Goal: Task Accomplishment & Management: Manage account settings

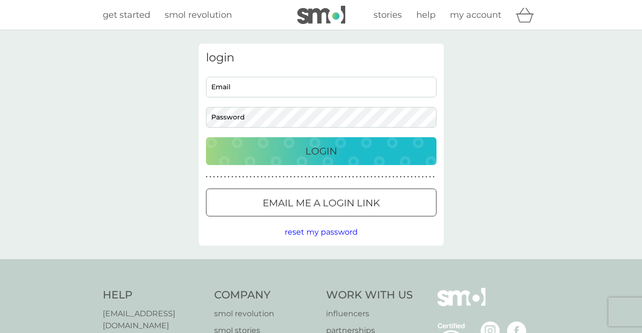
click at [243, 155] on div "Login" at bounding box center [321, 151] width 211 height 15
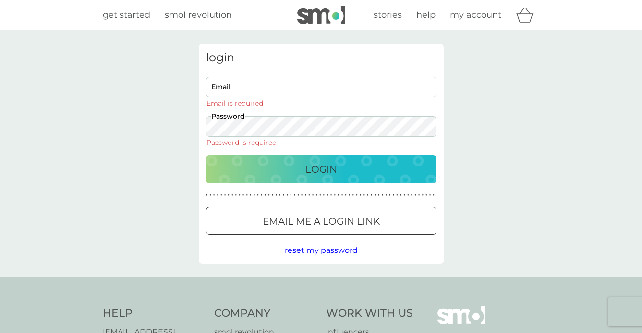
click at [241, 93] on input "Email" at bounding box center [321, 87] width 230 height 21
type input "[EMAIL_ADDRESS][DOMAIN_NAME]"
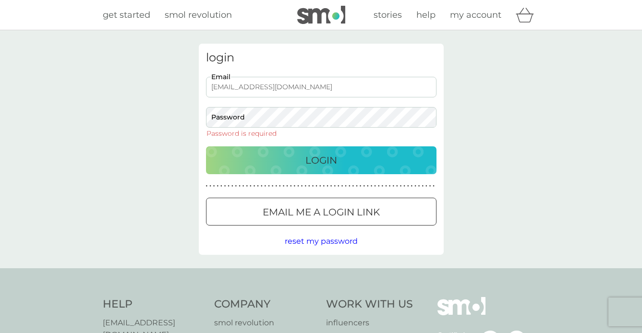
click at [289, 208] on p "Email me a login link" at bounding box center [321, 211] width 117 height 15
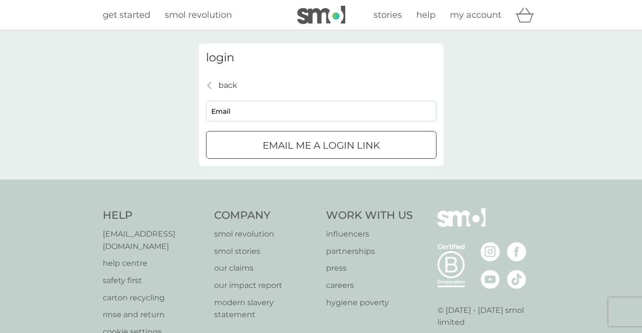
click at [286, 118] on input "Email" at bounding box center [321, 111] width 230 height 21
type input "[EMAIL_ADDRESS][DOMAIN_NAME]"
click at [287, 142] on p "Email me a login link" at bounding box center [321, 145] width 117 height 15
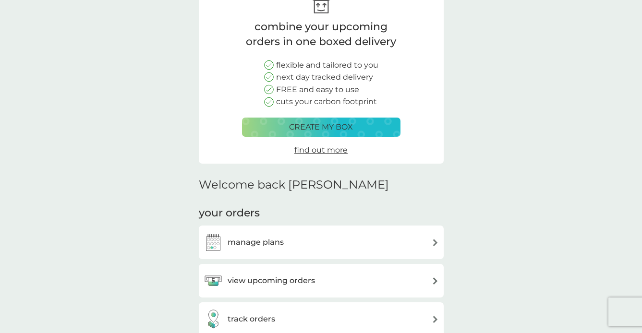
scroll to position [71, 0]
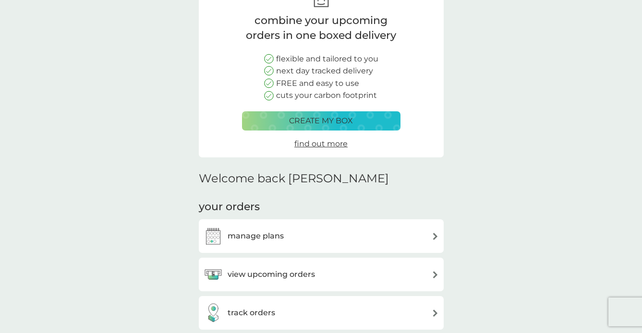
click at [306, 239] on div "manage plans" at bounding box center [321, 236] width 235 height 19
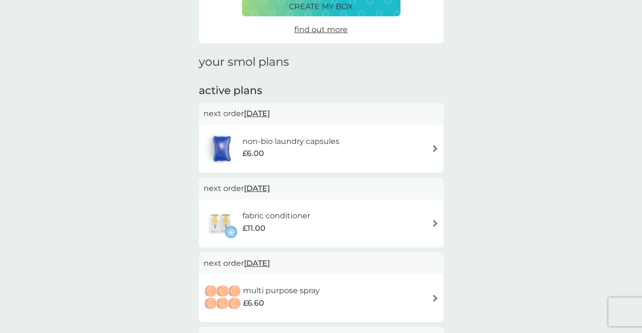
scroll to position [87, 0]
click at [369, 153] on div "non-bio laundry capsules £6.00" at bounding box center [321, 149] width 235 height 34
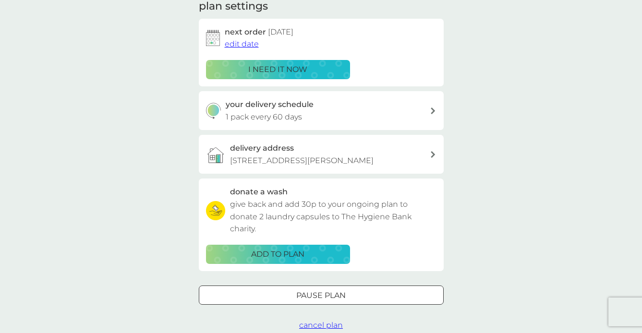
scroll to position [151, 0]
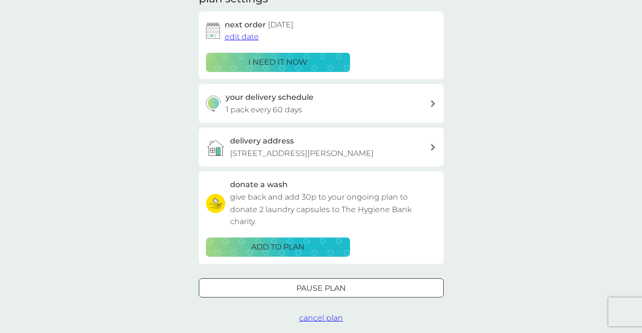
click at [312, 319] on span "cancel plan" at bounding box center [321, 317] width 44 height 9
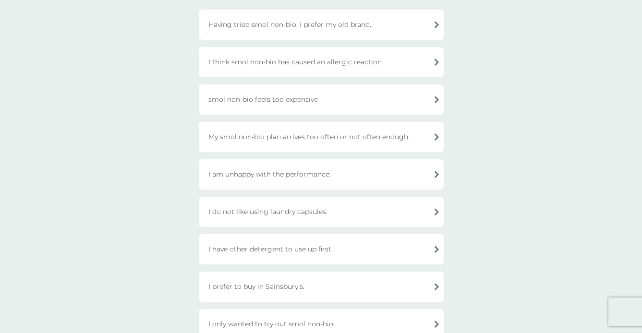
scroll to position [109, 0]
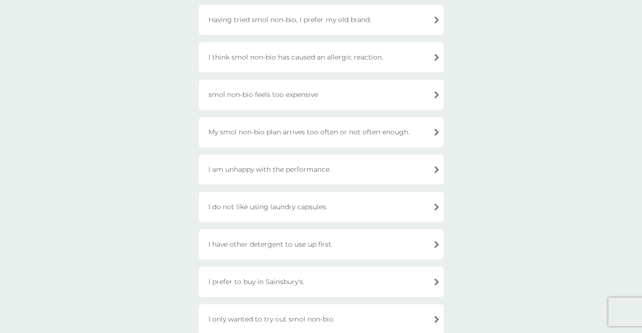
click at [286, 250] on div "I have other detergent to use up first." at bounding box center [321, 244] width 245 height 30
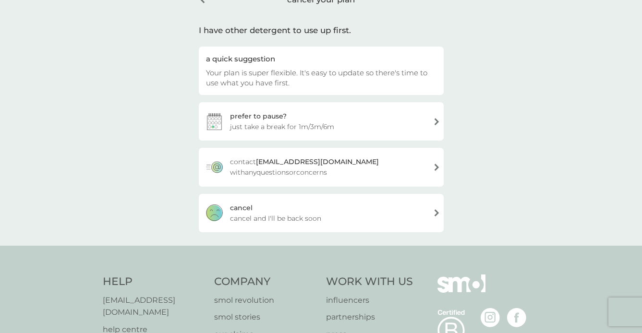
scroll to position [57, 0]
click at [266, 208] on div "[PERSON_NAME] and I'll be back soon" at bounding box center [321, 212] width 245 height 38
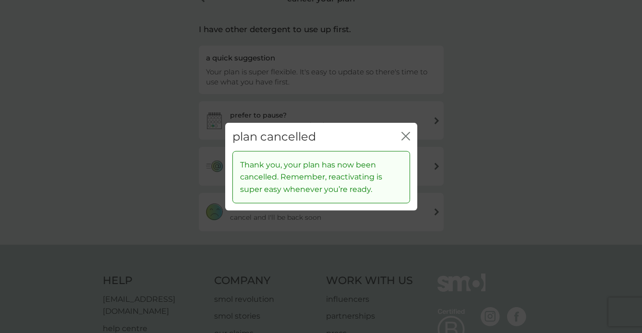
click at [409, 128] on div "plan cancelled close" at bounding box center [321, 137] width 192 height 28
click at [408, 135] on icon "close" at bounding box center [405, 136] width 9 height 9
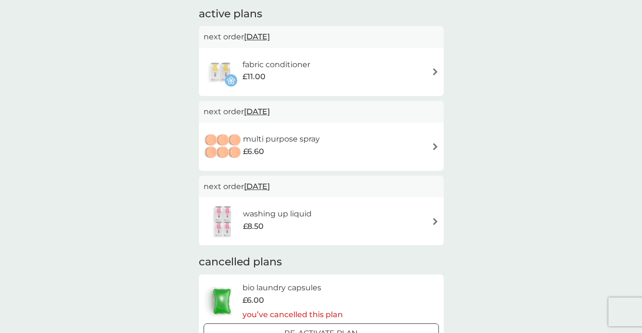
scroll to position [165, 0]
click at [281, 221] on div "£8.50" at bounding box center [277, 226] width 69 height 12
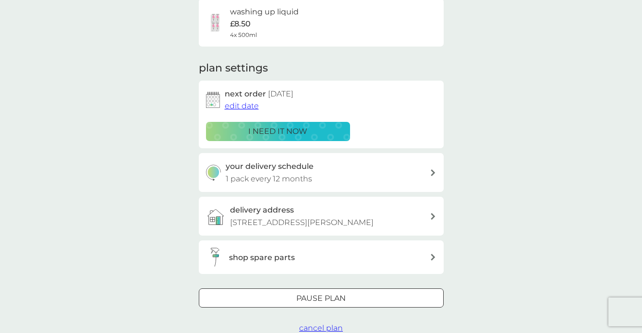
scroll to position [82, 0]
click at [252, 104] on span "edit date" at bounding box center [242, 105] width 34 height 9
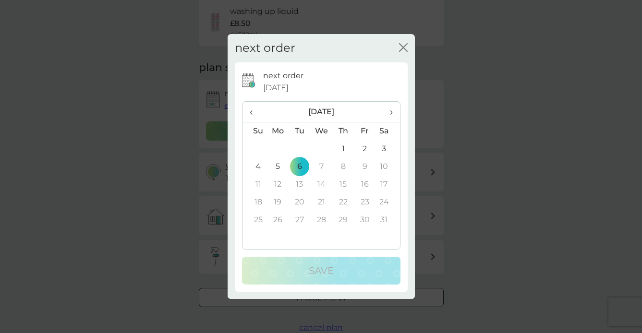
click at [394, 113] on th "›" at bounding box center [387, 112] width 24 height 21
click at [301, 170] on td "3" at bounding box center [299, 167] width 22 height 18
click at [403, 48] on icon "close" at bounding box center [405, 48] width 4 height 8
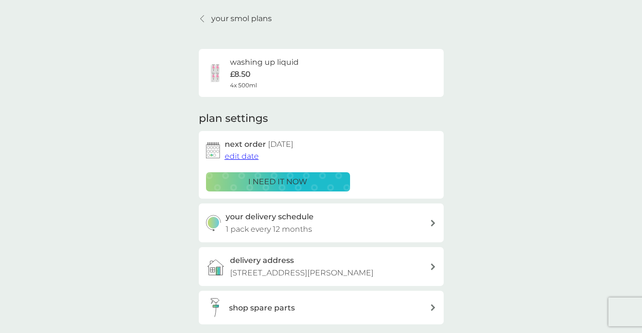
scroll to position [17, 0]
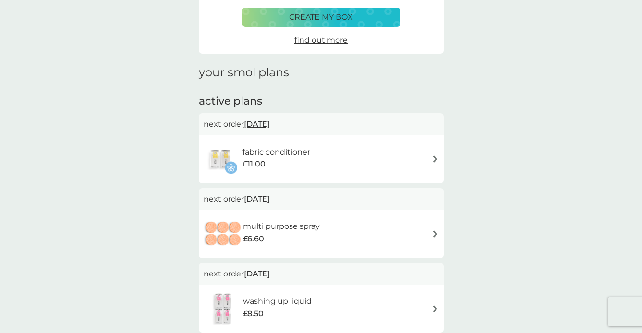
scroll to position [76, 0]
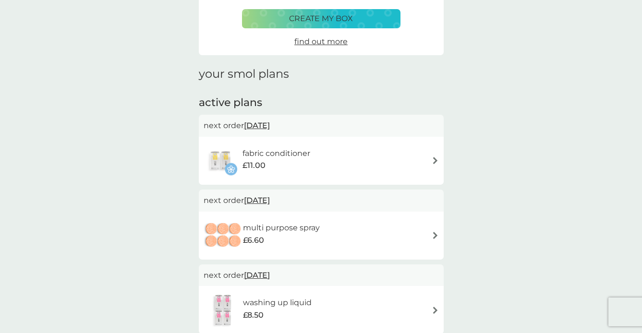
click at [264, 168] on span "£11.00" at bounding box center [253, 165] width 23 height 12
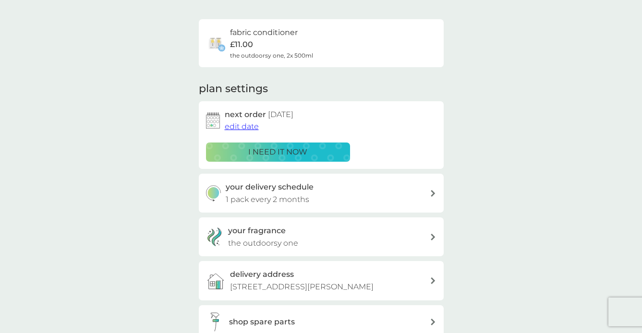
scroll to position [63, 0]
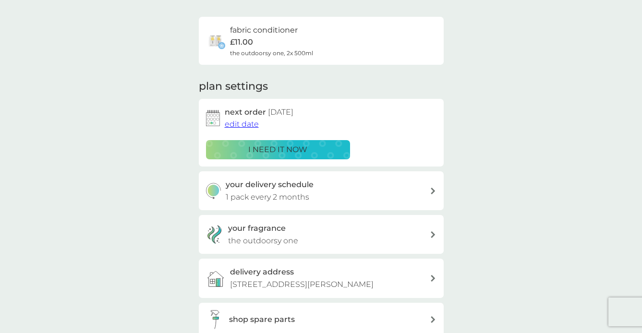
click at [271, 192] on p "1 pack every 2 months" at bounding box center [268, 197] width 84 height 12
select select "2"
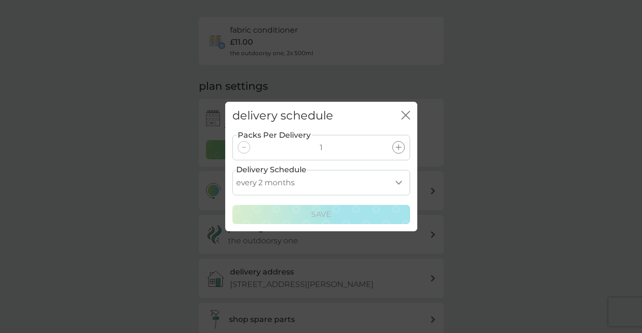
click at [271, 192] on select "every 1 month every 2 months every 3 months every 4 months every 5 months every…" at bounding box center [321, 182] width 178 height 25
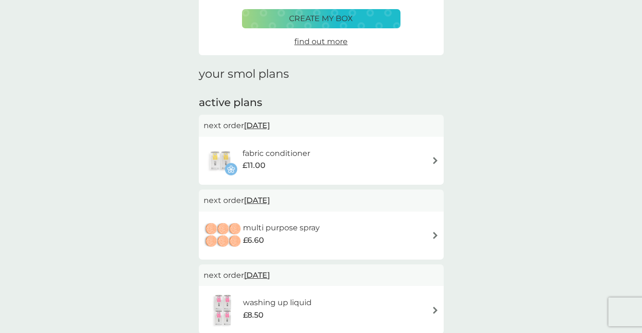
click at [280, 311] on div "£8.50" at bounding box center [277, 315] width 69 height 12
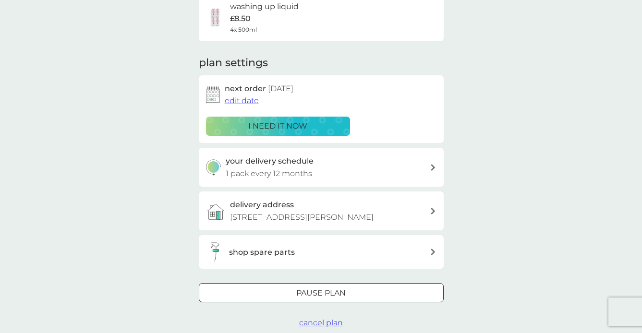
scroll to position [89, 0]
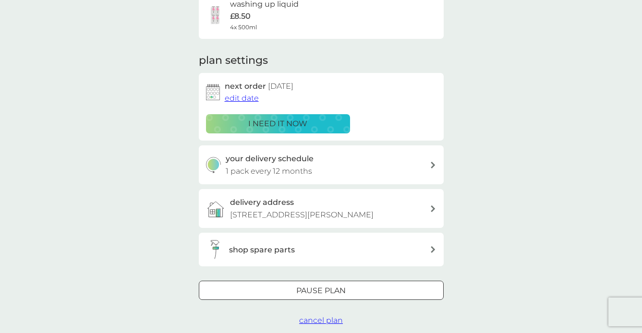
click at [284, 168] on p "1 pack every 12 months" at bounding box center [269, 171] width 86 height 12
select select "7"
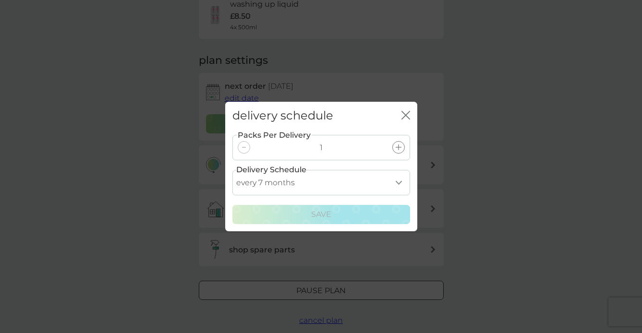
click at [404, 114] on icon "close" at bounding box center [404, 115] width 4 height 8
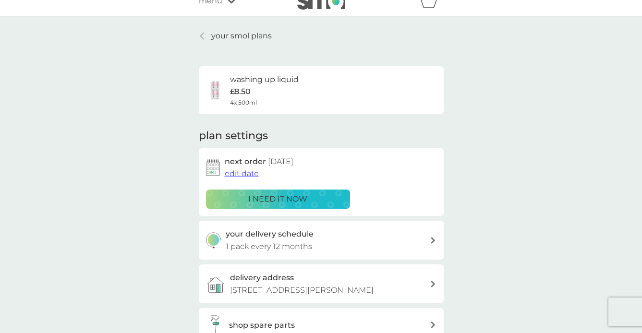
scroll to position [13, 0]
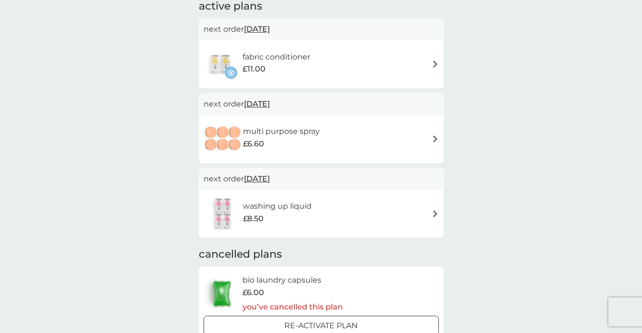
scroll to position [173, 0]
click at [335, 150] on div "multi purpose spray £6.60" at bounding box center [321, 138] width 235 height 34
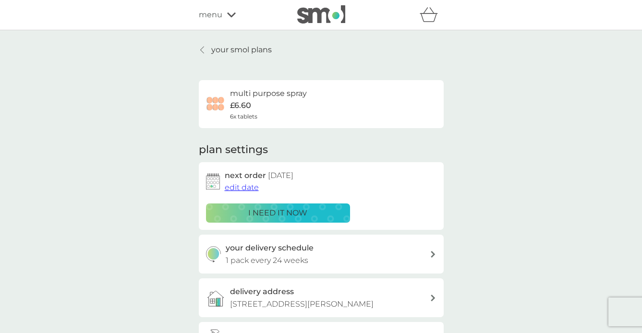
click at [246, 253] on h3 "your delivery schedule" at bounding box center [270, 248] width 88 height 12
select select "168"
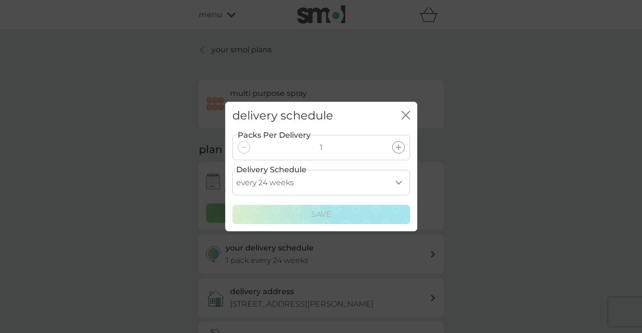
click at [281, 169] on label "Delivery Schedule" at bounding box center [271, 170] width 70 height 12
click at [281, 178] on select "every 1 week every 2 weeks every 3 weeks every 4 weeks every 5 weeks every 6 we…" at bounding box center [321, 182] width 178 height 25
click at [405, 112] on icon "close" at bounding box center [405, 115] width 9 height 9
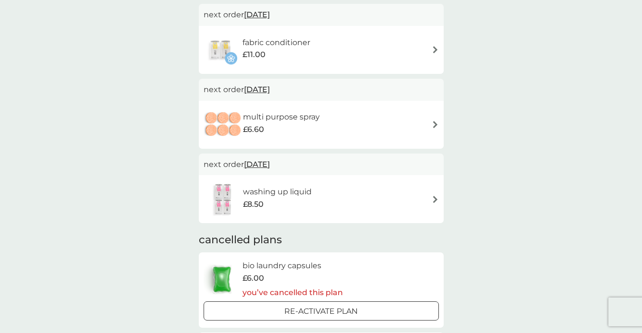
scroll to position [109, 0]
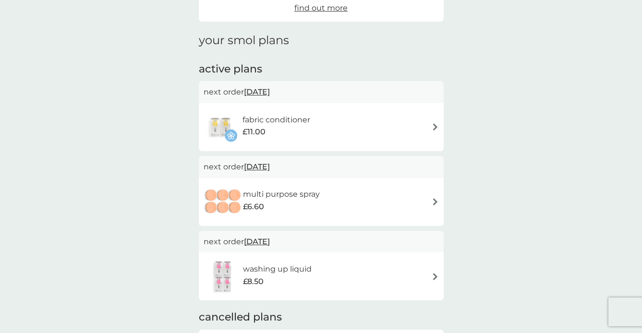
click at [402, 120] on div "fabric conditioner £11.00" at bounding box center [321, 127] width 235 height 34
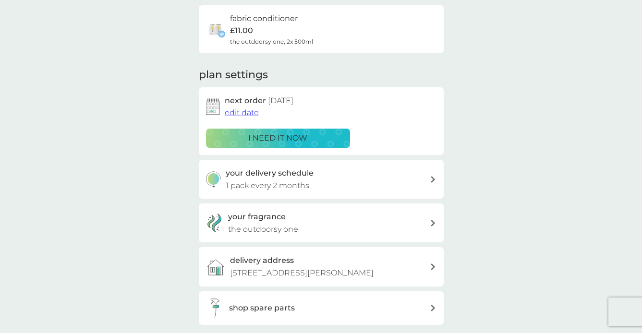
scroll to position [104, 0]
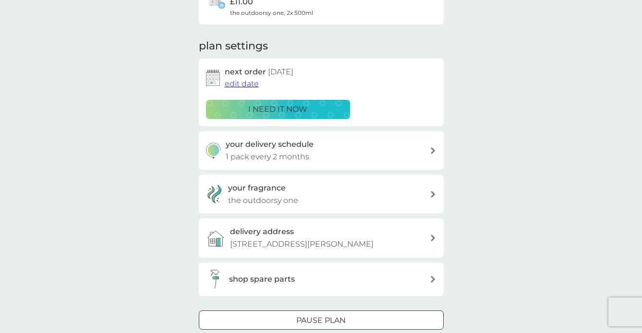
click at [312, 320] on div at bounding box center [321, 320] width 35 height 10
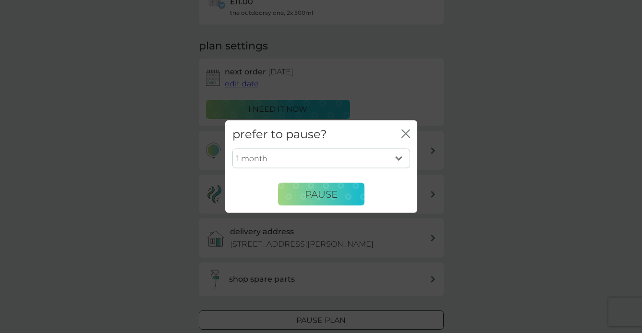
click at [328, 159] on select "1 month 2 months 3 months 4 months 5 months 6 months" at bounding box center [321, 158] width 178 height 20
click at [404, 133] on icon "close" at bounding box center [405, 134] width 9 height 9
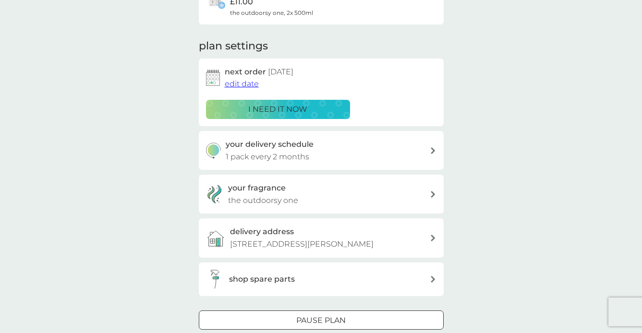
scroll to position [137, 0]
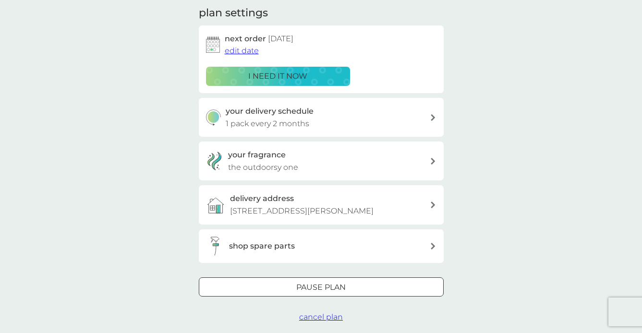
click at [306, 316] on span "cancel plan" at bounding box center [321, 316] width 44 height 9
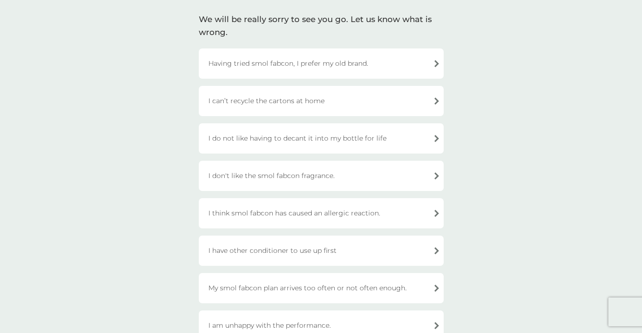
scroll to position [69, 0]
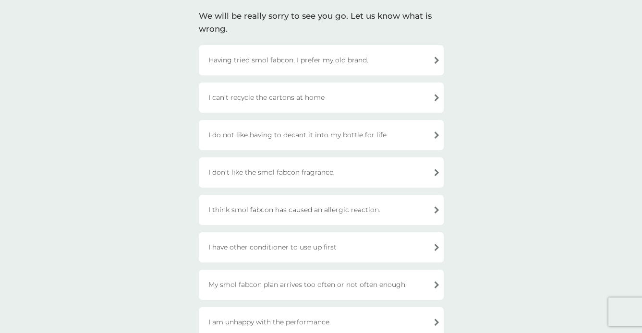
click at [298, 245] on div "I have other conditioner to use up first" at bounding box center [321, 247] width 245 height 30
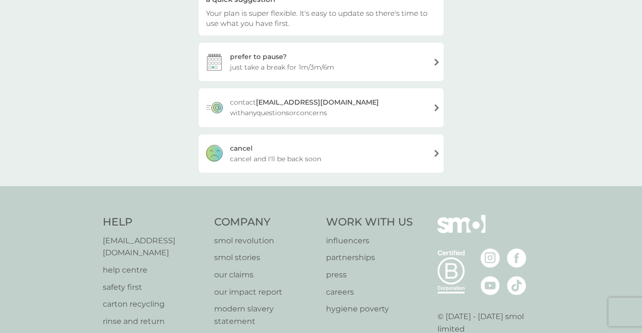
scroll to position [128, 0]
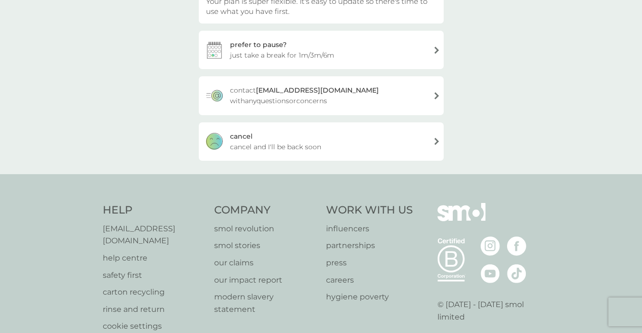
click at [323, 143] on div "cancel cancel and I'll be back soon" at bounding box center [321, 141] width 245 height 38
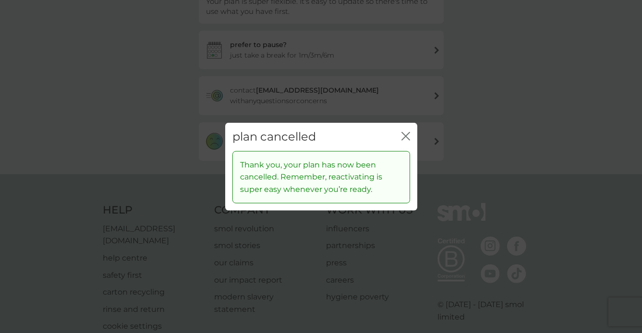
click at [398, 133] on div "plan cancelled close" at bounding box center [321, 137] width 192 height 28
click at [403, 133] on icon "close" at bounding box center [405, 136] width 9 height 9
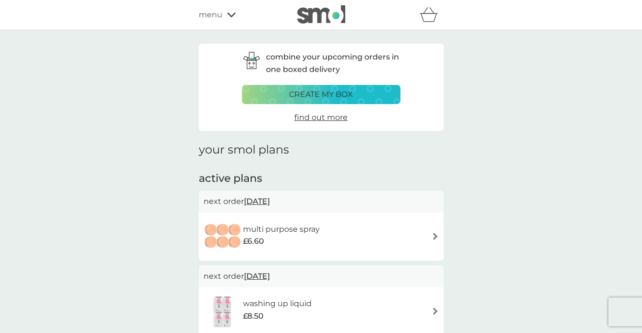
click at [321, 21] on img at bounding box center [321, 14] width 48 height 18
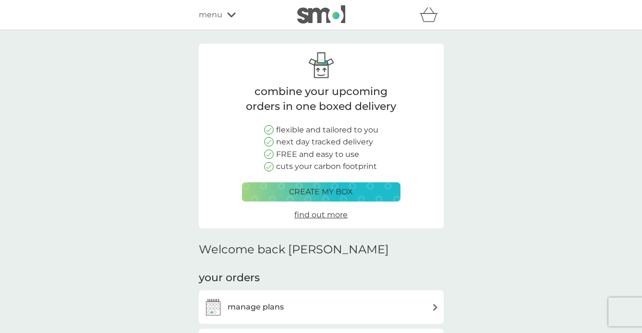
click at [321, 21] on img at bounding box center [321, 14] width 48 height 18
